Goal: Check status: Check status

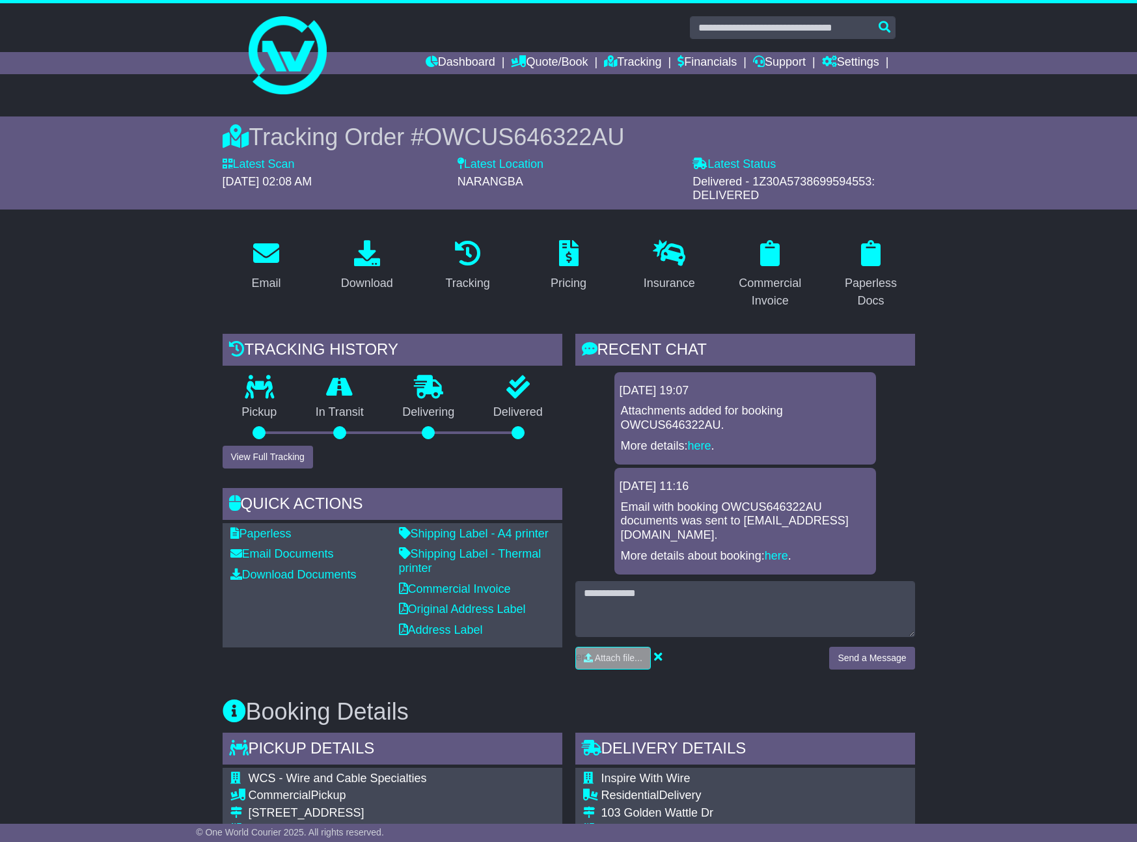
click at [448, 57] on link "Dashboard" at bounding box center [460, 63] width 70 height 22
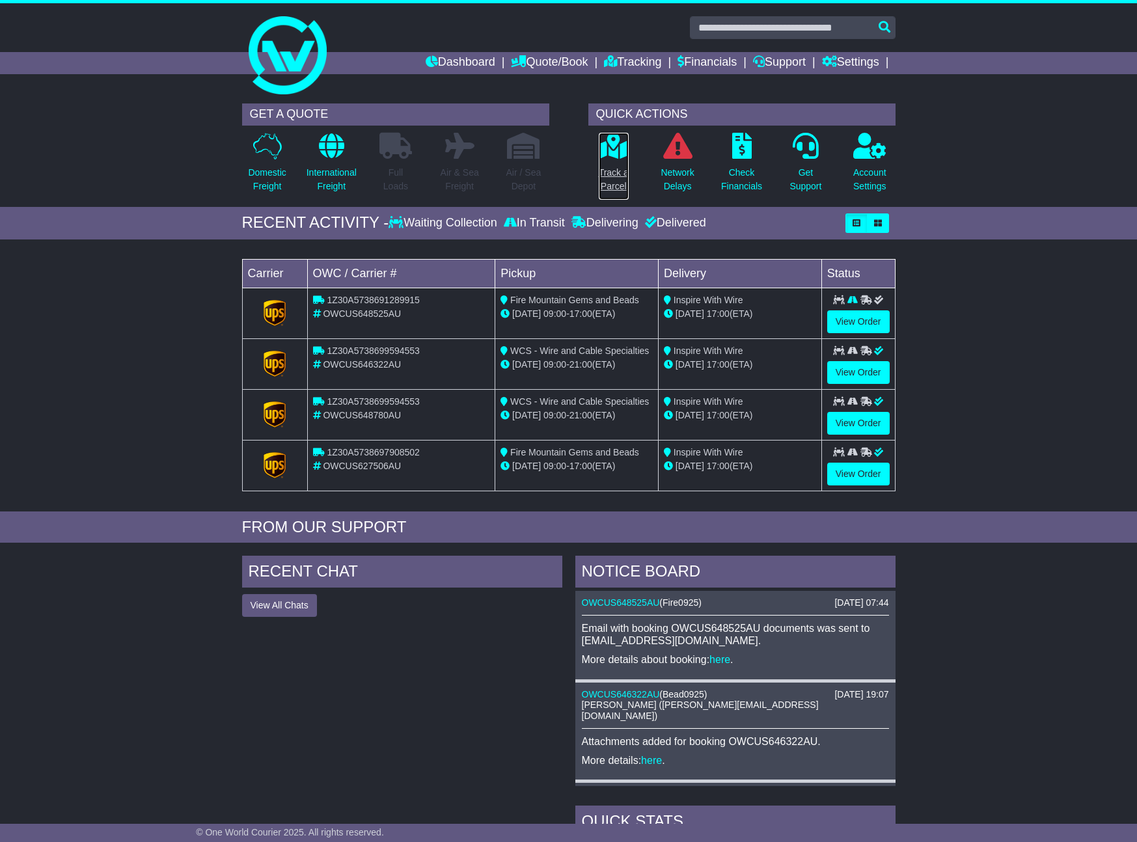
click at [612, 178] on p "Track a Parcel" at bounding box center [614, 179] width 30 height 27
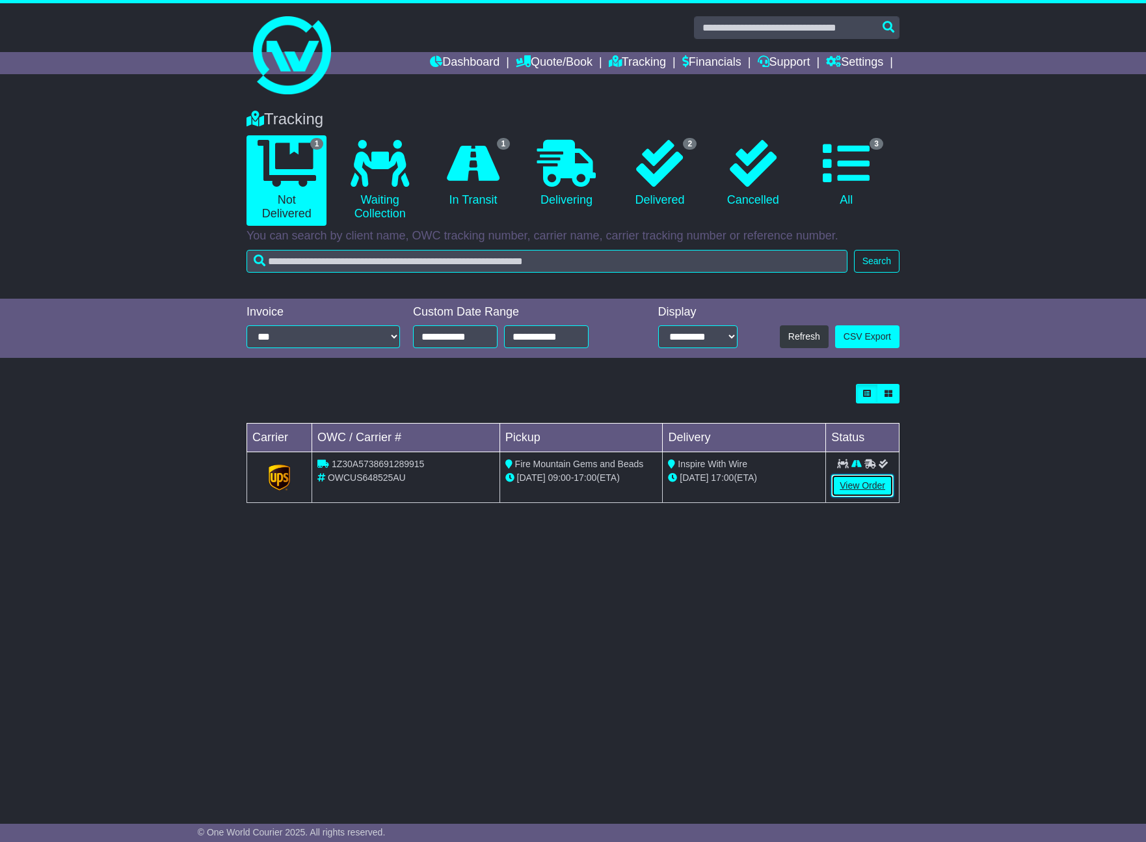
click at [872, 487] on link "View Order" at bounding box center [862, 485] width 62 height 23
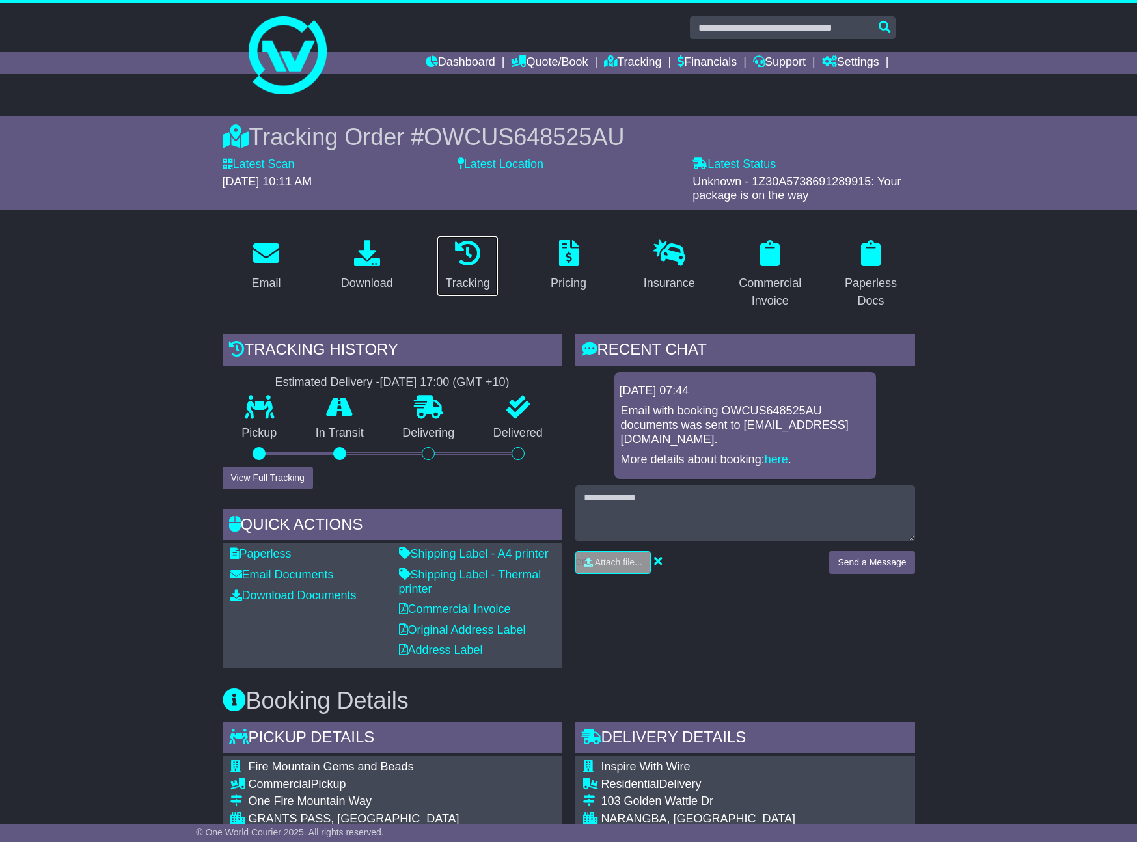
click at [473, 284] on div "Tracking" at bounding box center [467, 284] width 44 height 18
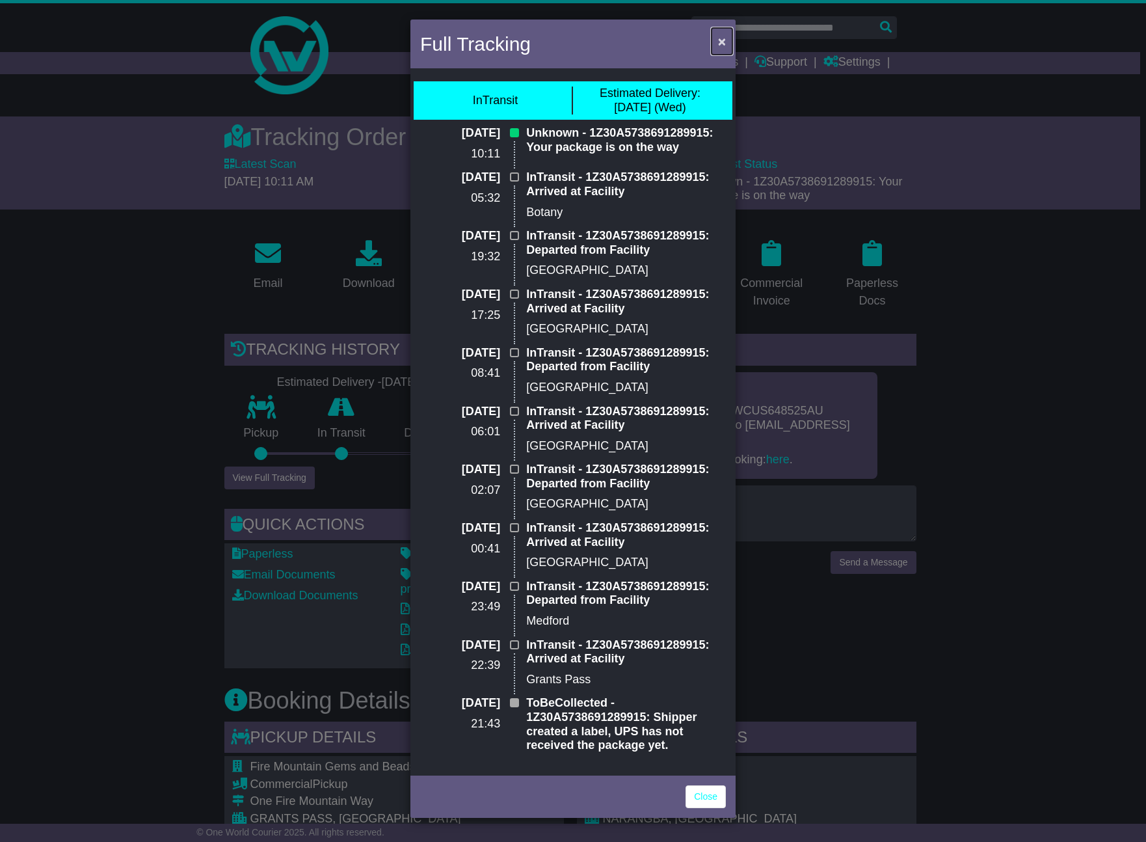
click at [718, 41] on span "×" at bounding box center [722, 41] width 8 height 15
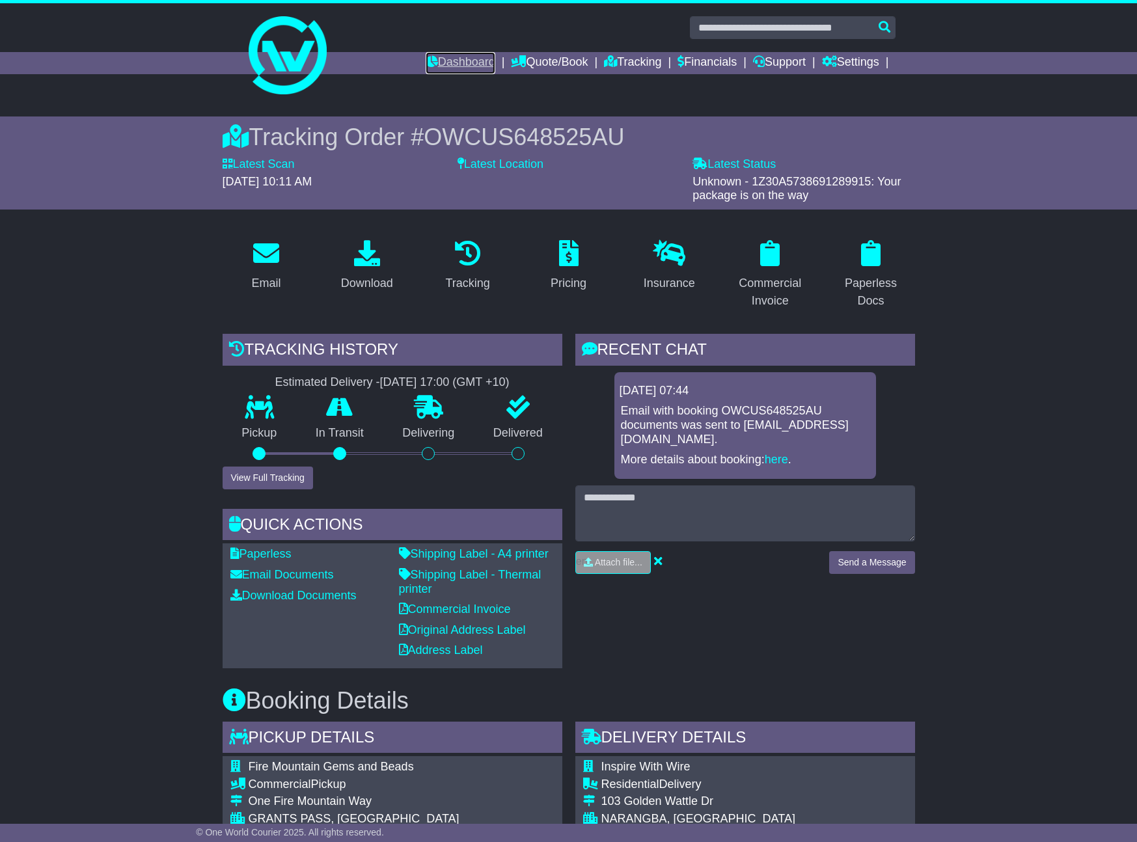
click at [437, 59] on link "Dashboard" at bounding box center [460, 63] width 70 height 22
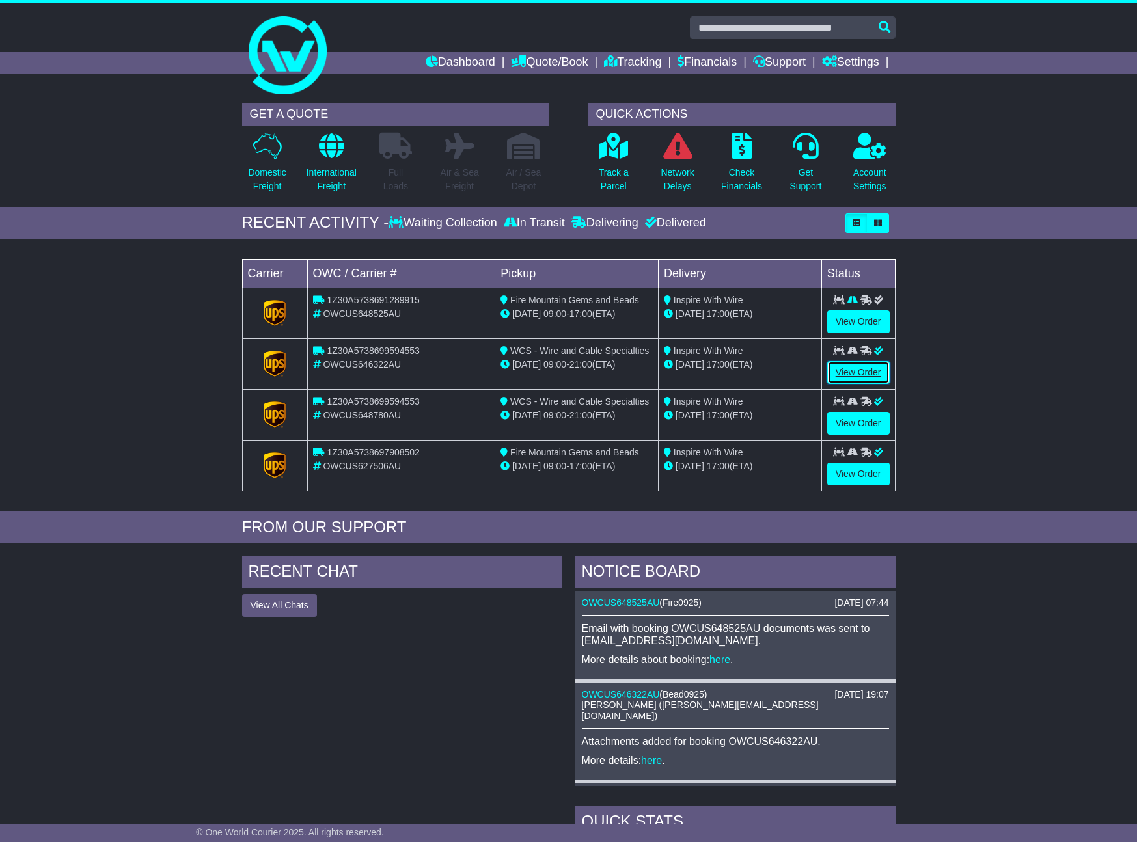
click at [853, 367] on link "View Order" at bounding box center [858, 372] width 62 height 23
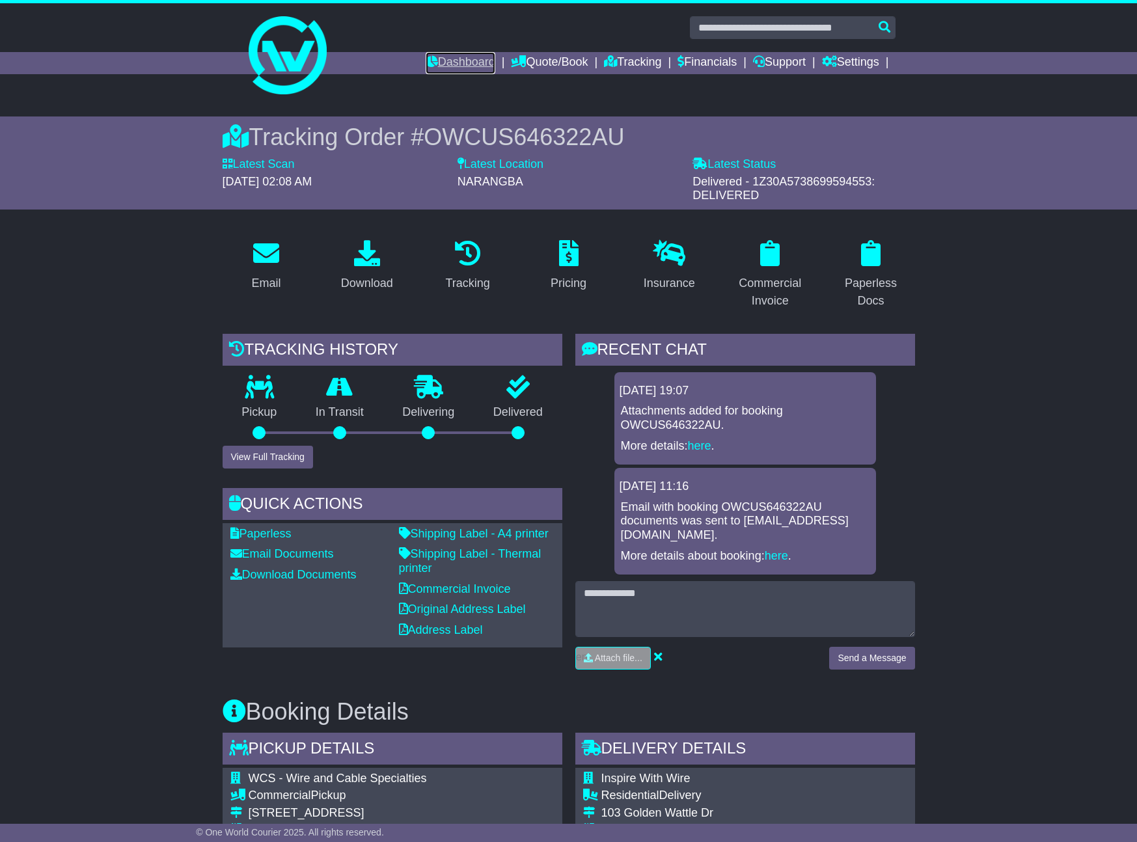
click at [427, 62] on link "Dashboard" at bounding box center [460, 63] width 70 height 22
